Goal: Book appointment/travel/reservation

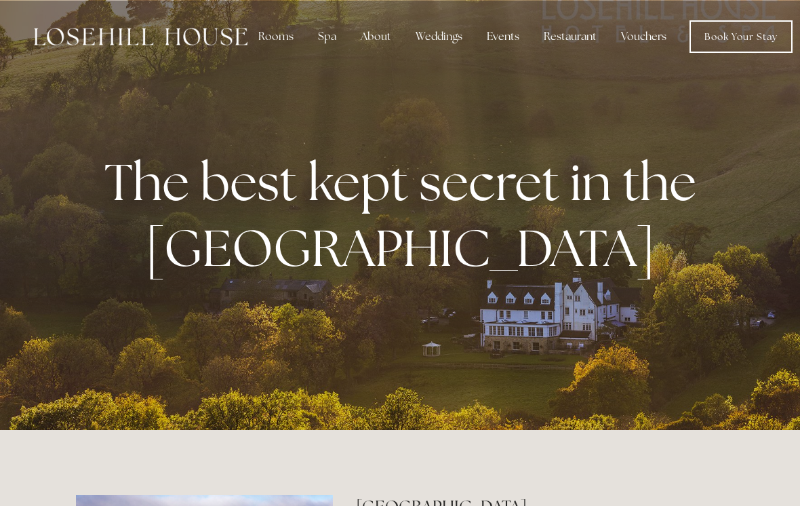
click at [331, 34] on div "Spa" at bounding box center [327, 36] width 40 height 27
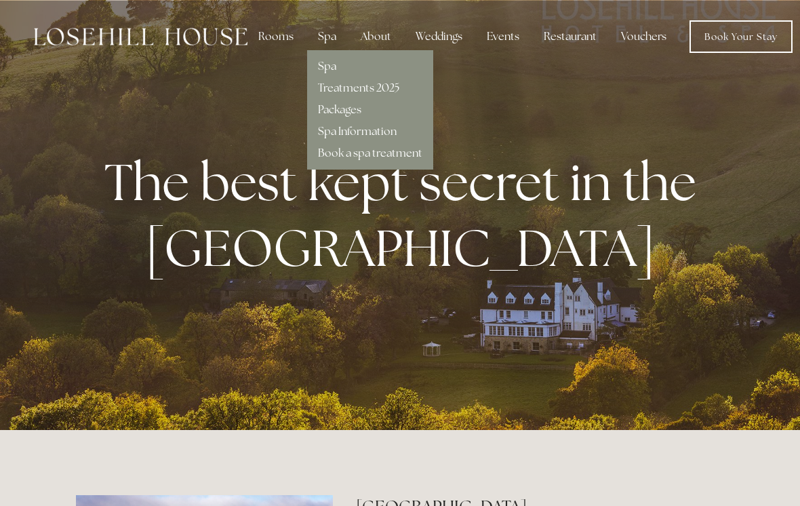
click at [320, 65] on link "Spa" at bounding box center [327, 66] width 18 height 14
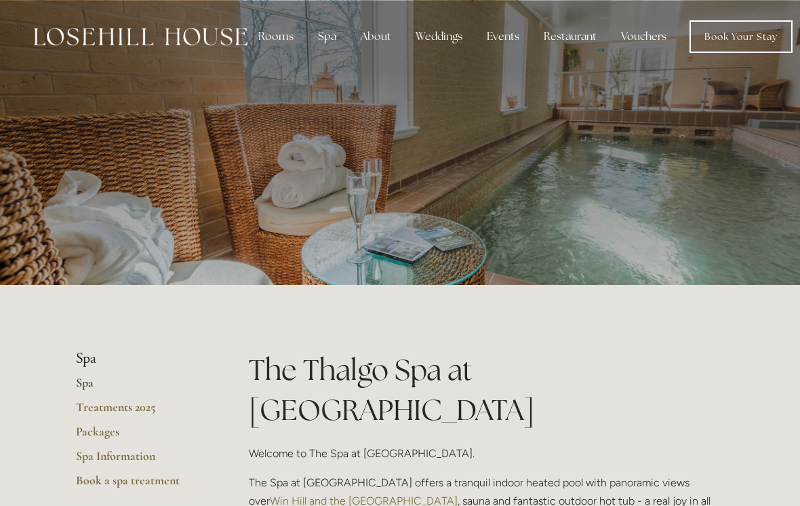
click at [84, 422] on link "Treatments 2025" at bounding box center [141, 412] width 130 height 24
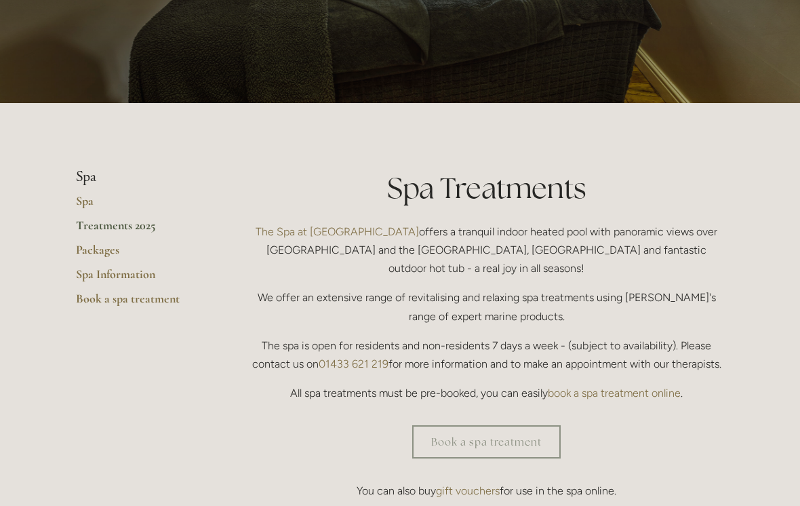
scroll to position [182, 0]
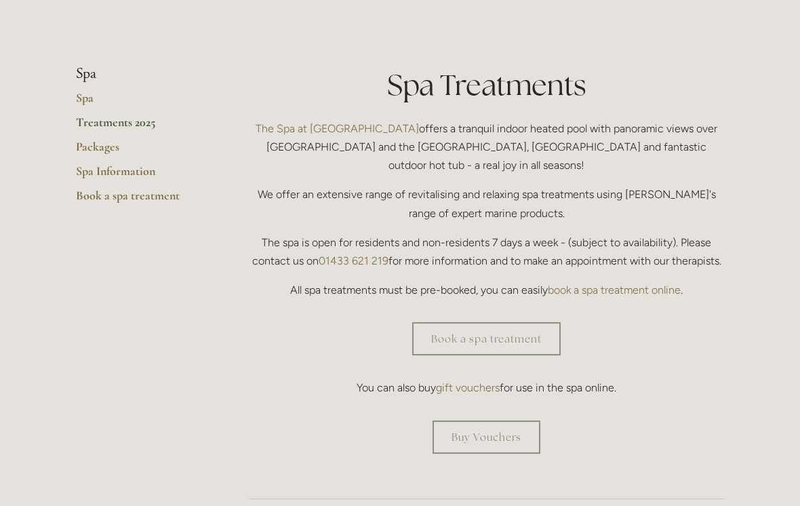
scroll to position [287, 0]
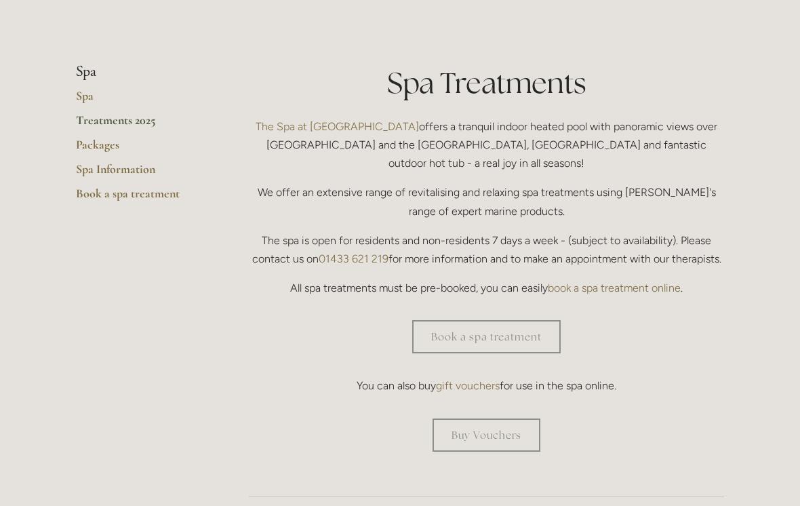
click at [88, 141] on link "Packages" at bounding box center [141, 149] width 130 height 24
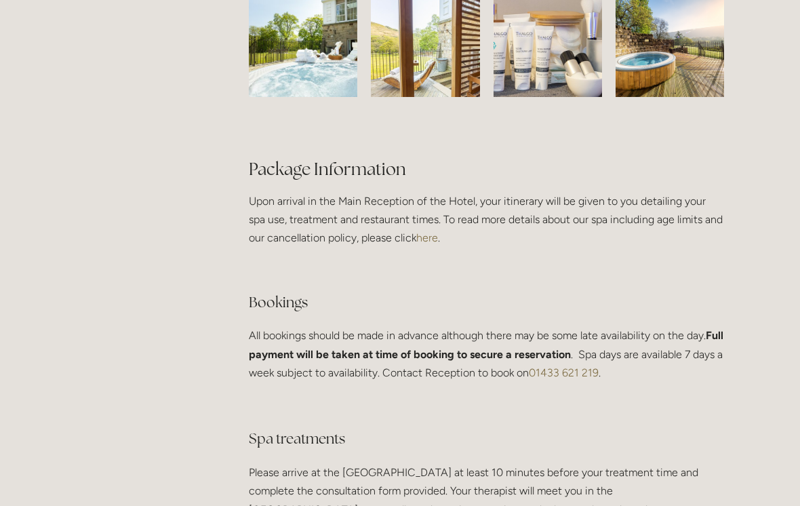
scroll to position [2348, 0]
